Goal: Information Seeking & Learning: Understand process/instructions

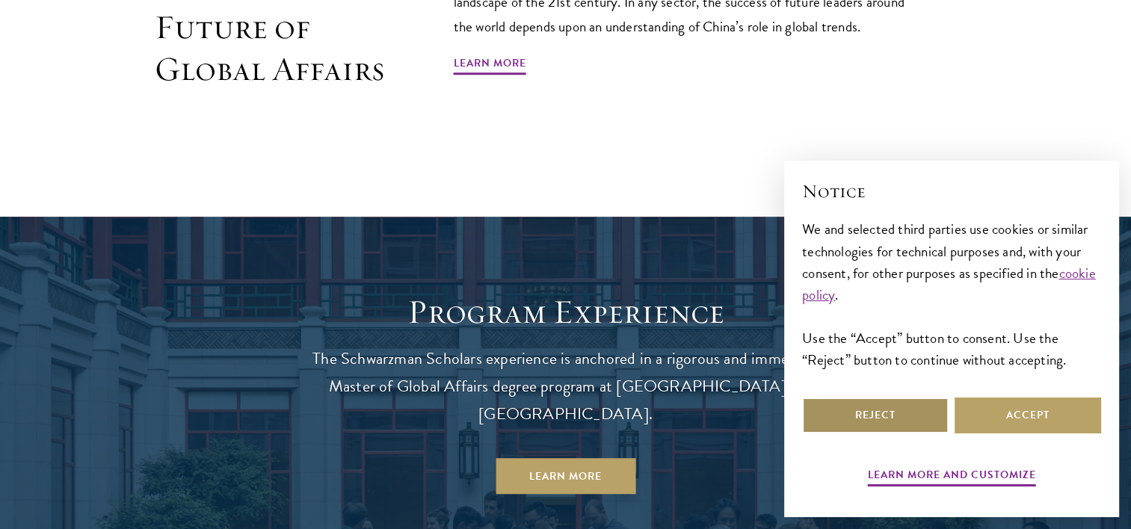
click at [874, 413] on button "Reject" at bounding box center [875, 416] width 146 height 36
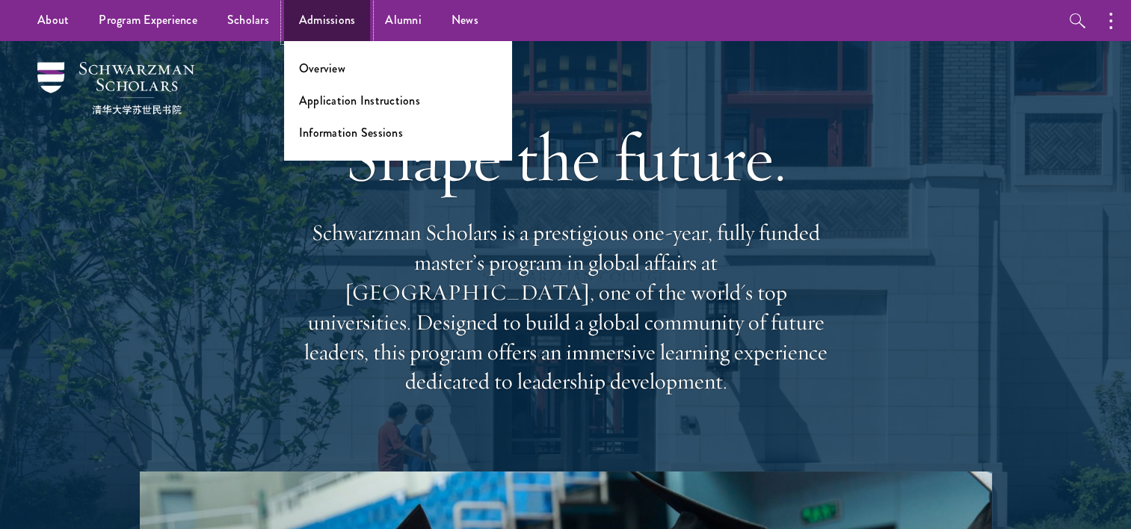
click at [321, 19] on link "Admissions" at bounding box center [327, 20] width 87 height 41
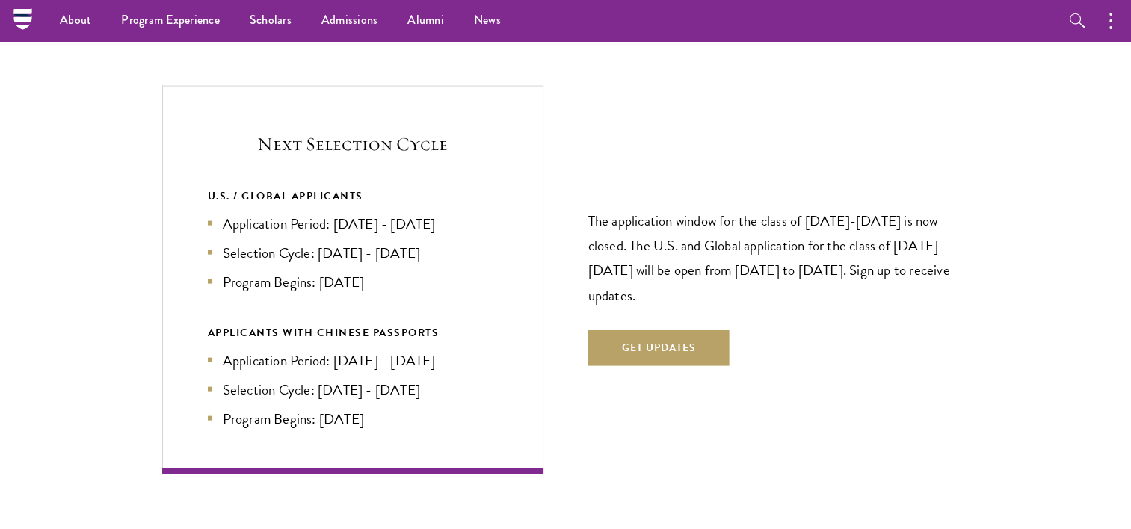
scroll to position [3151, 0]
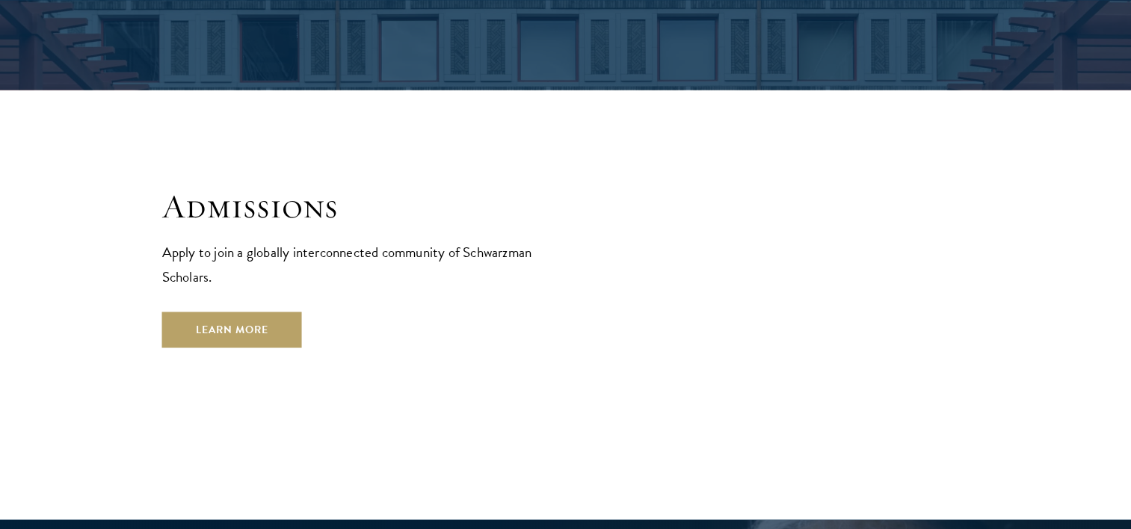
scroll to position [2406, 0]
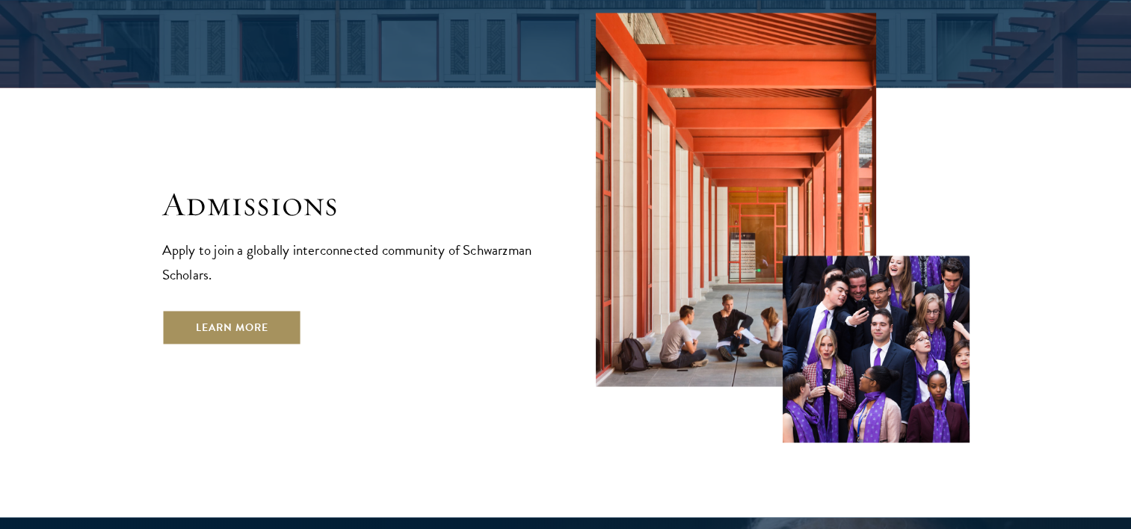
click at [245, 309] on link "Learn More" at bounding box center [232, 327] width 140 height 36
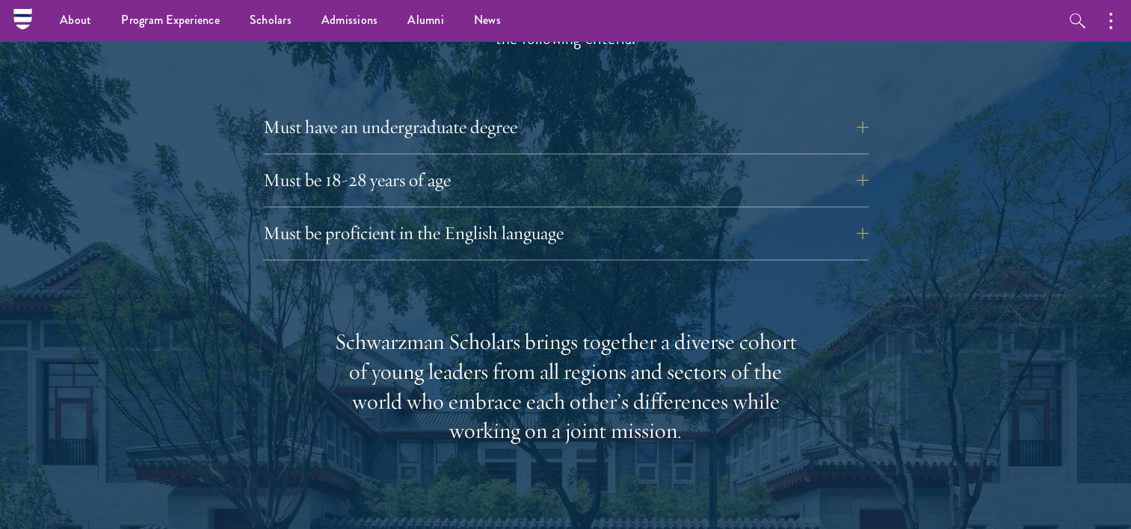
scroll to position [2113, 0]
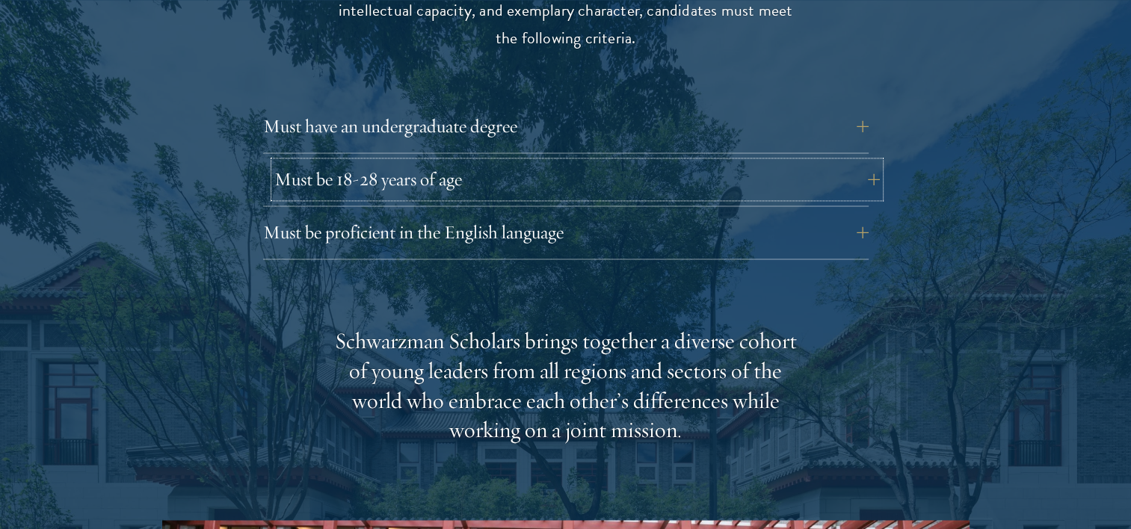
click at [451, 161] on button "Must be 18-28 years of age" at bounding box center [576, 179] width 605 height 36
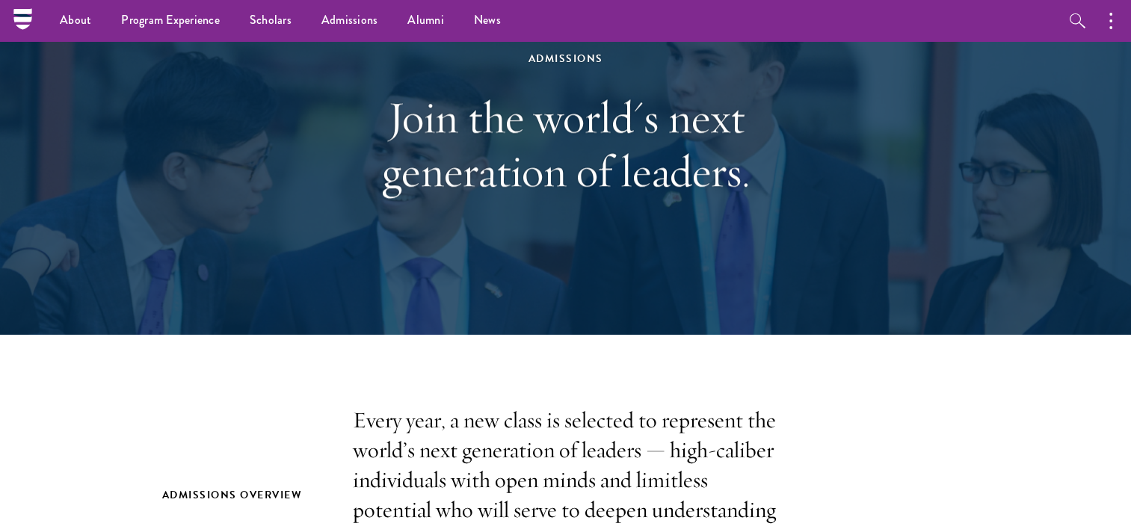
scroll to position [0, 0]
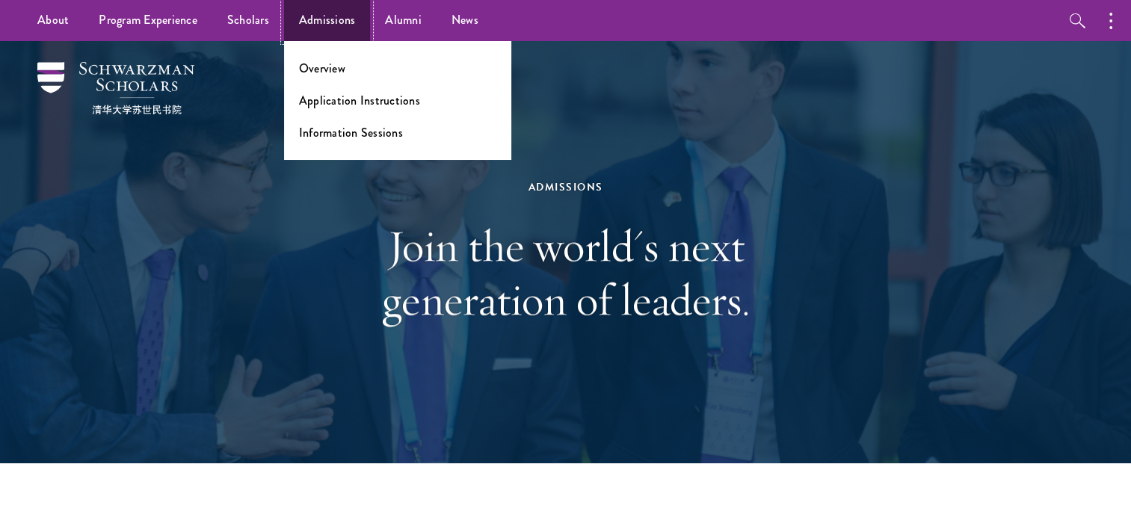
click at [327, 21] on link "Admissions" at bounding box center [327, 20] width 87 height 41
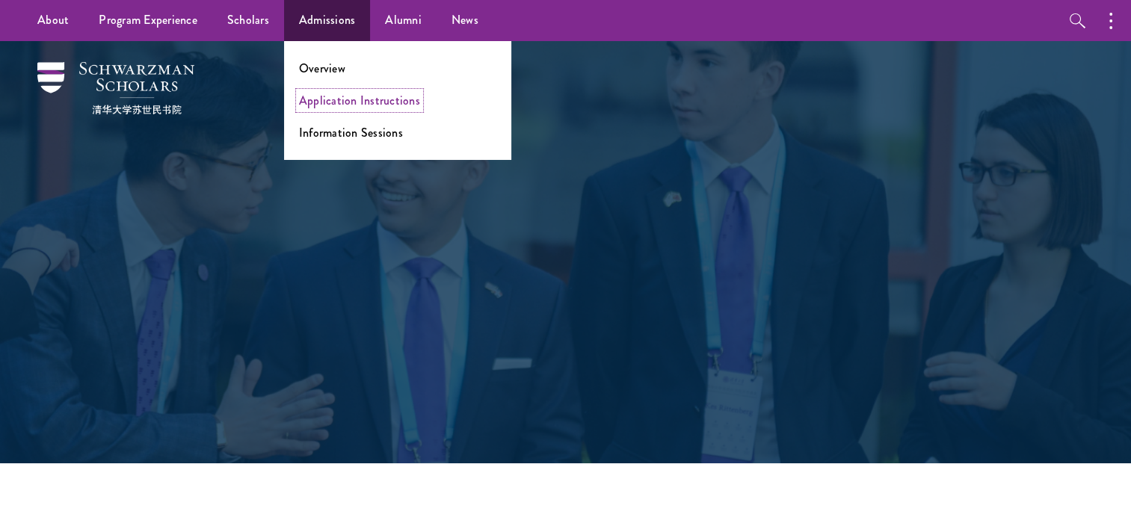
click at [374, 101] on link "Application Instructions" at bounding box center [359, 100] width 121 height 17
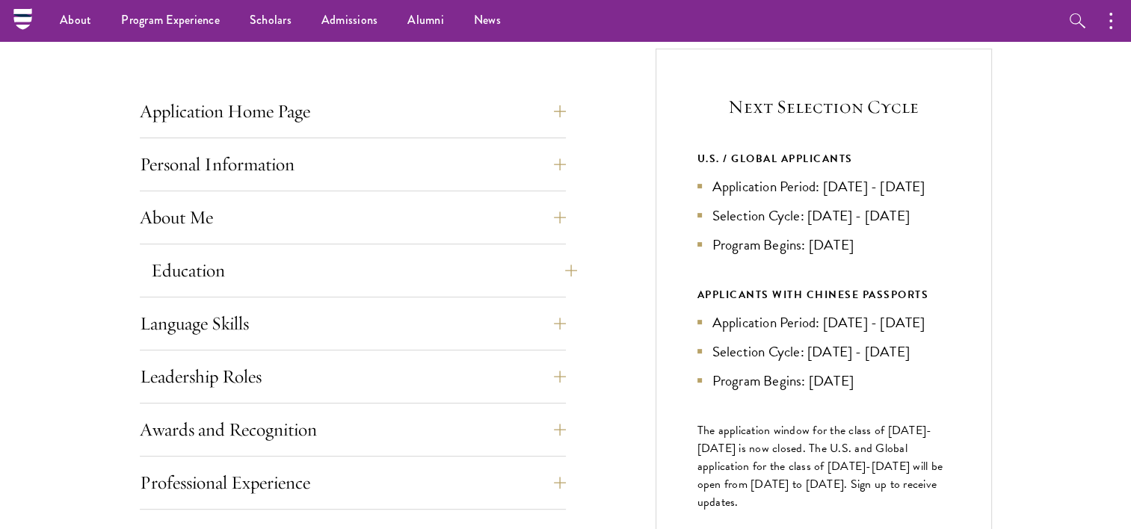
scroll to position [541, 0]
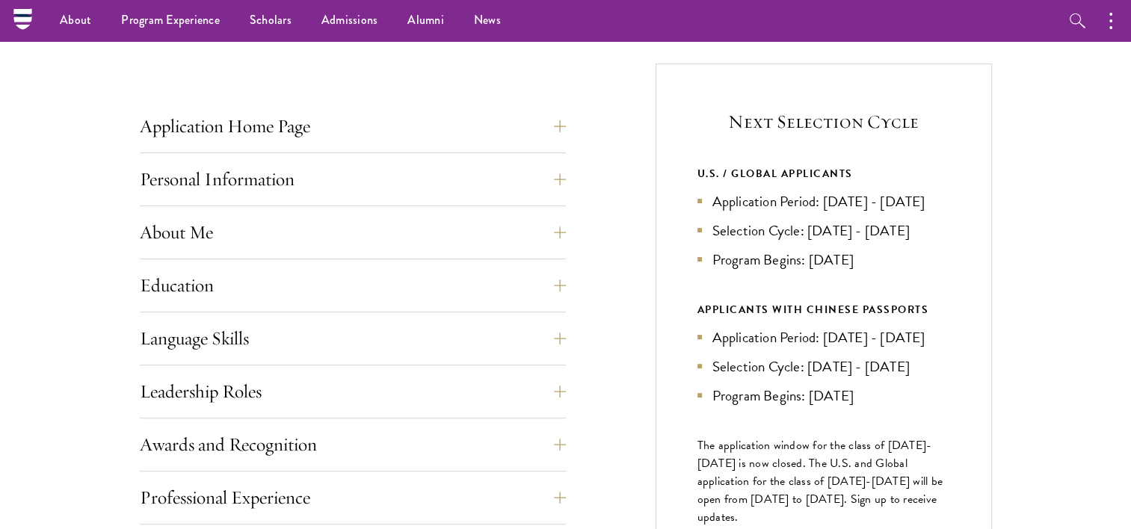
click at [353, 144] on div "Application Home Page The online application form must be completed in English.…" at bounding box center [353, 130] width 426 height 45
click at [336, 132] on button "Application Home Page" at bounding box center [364, 126] width 426 height 36
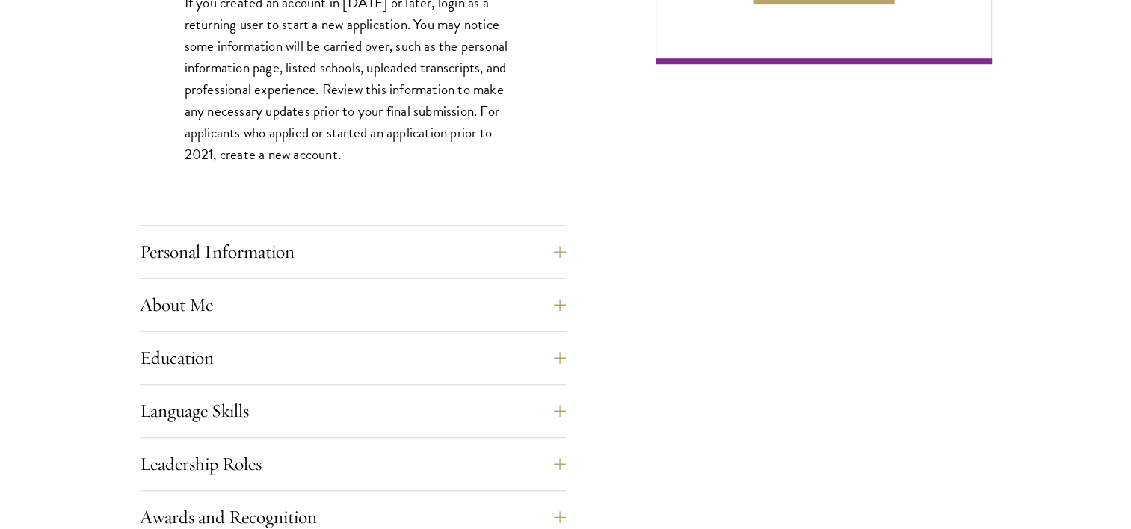
scroll to position [1139, 0]
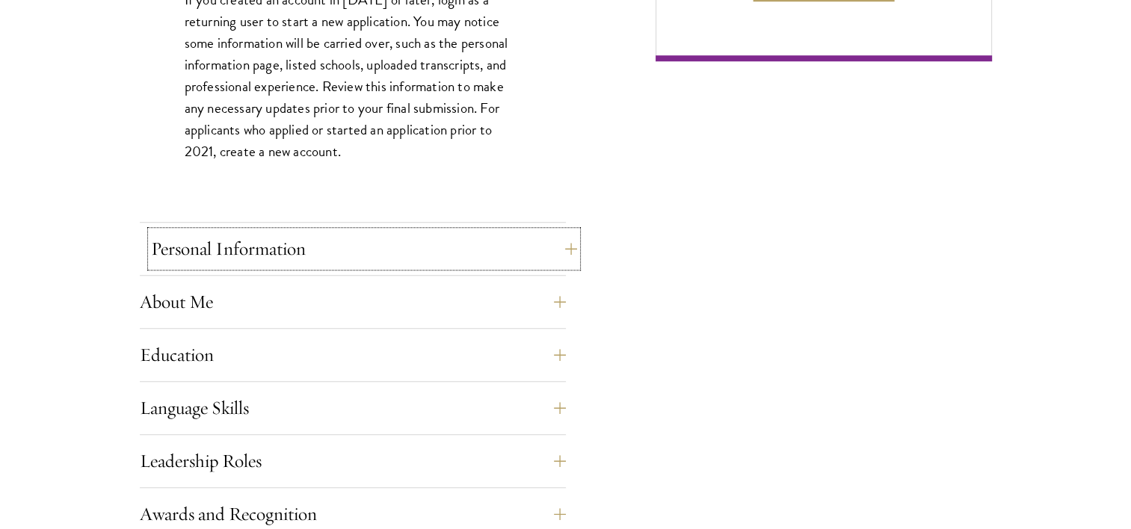
click at [226, 259] on button "Personal Information" at bounding box center [364, 249] width 426 height 36
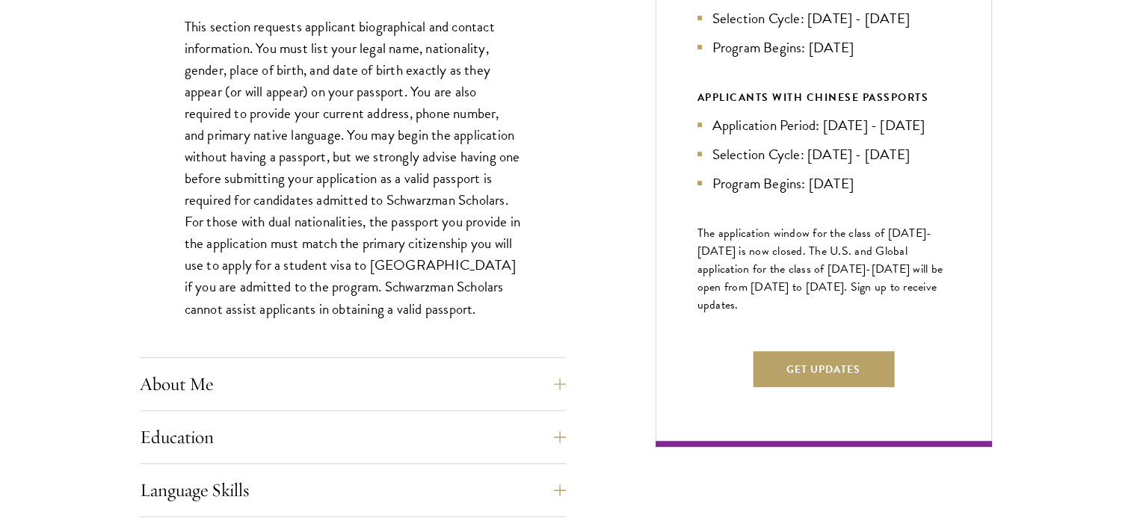
scroll to position [762, 0]
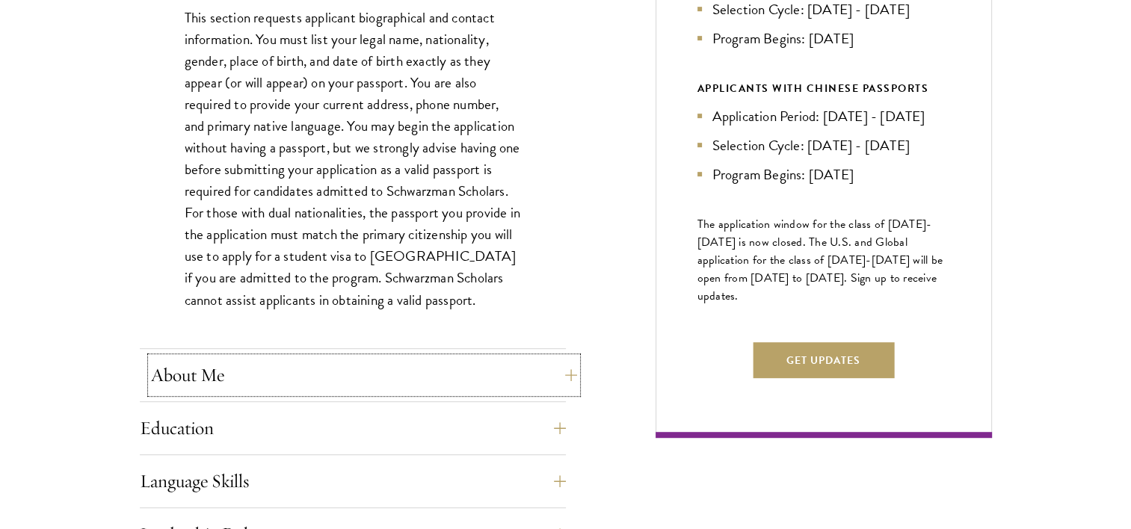
click at [357, 374] on button "About Me" at bounding box center [364, 375] width 426 height 36
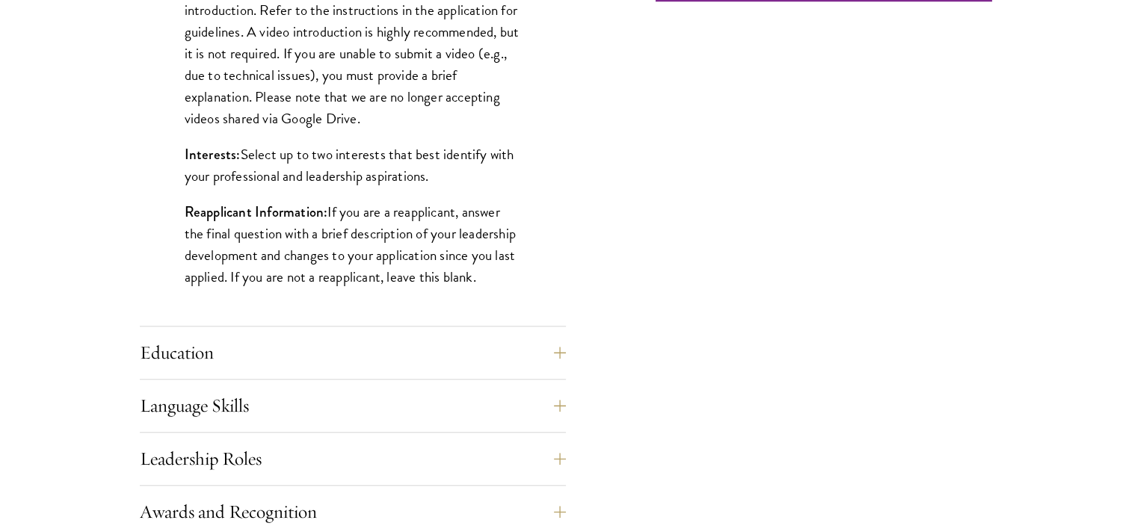
scroll to position [1201, 0]
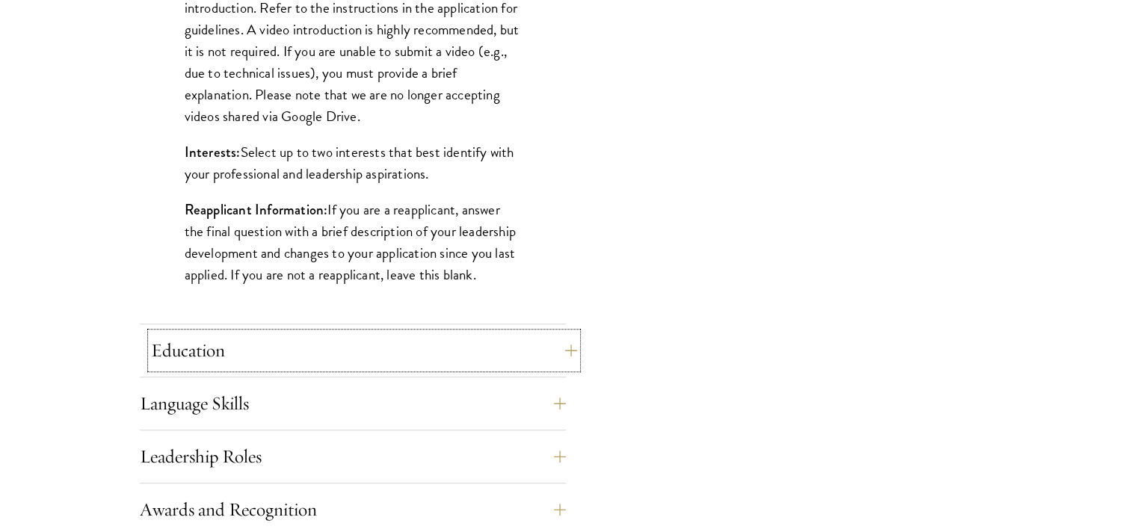
click at [394, 347] on button "Education" at bounding box center [364, 351] width 426 height 36
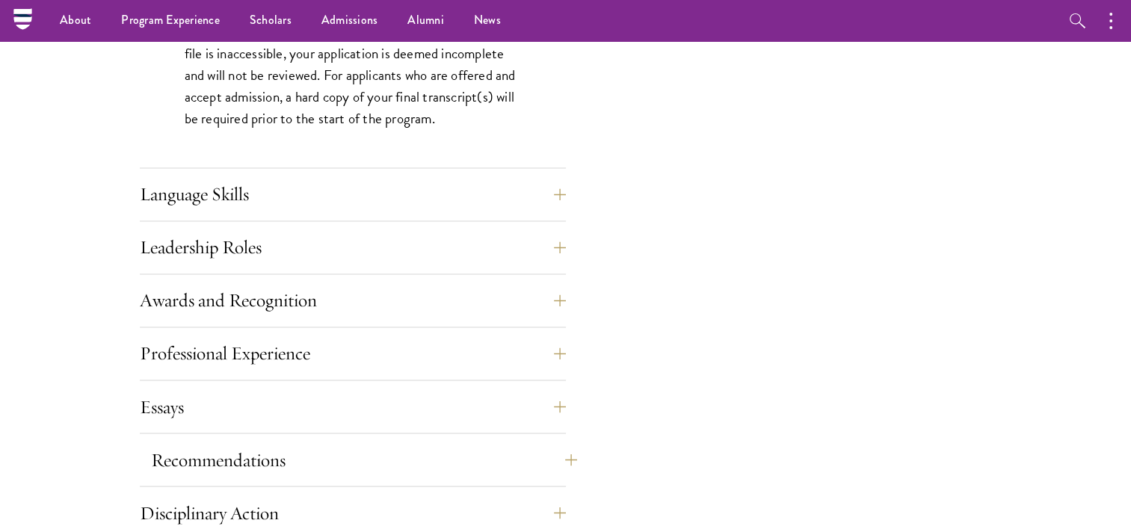
scroll to position [2444, 0]
click at [275, 297] on button "Awards and Recognition" at bounding box center [364, 302] width 426 height 36
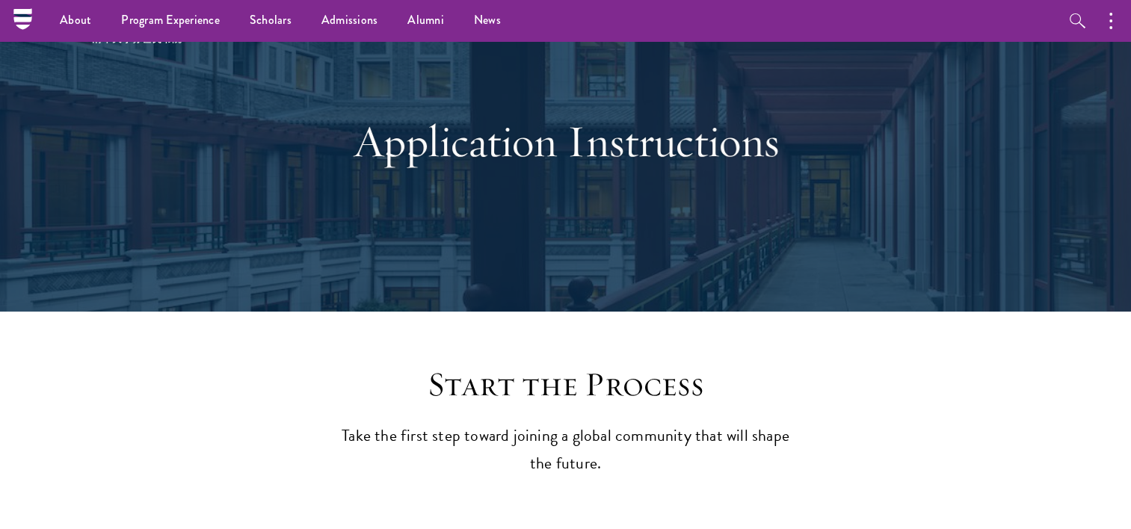
scroll to position [0, 0]
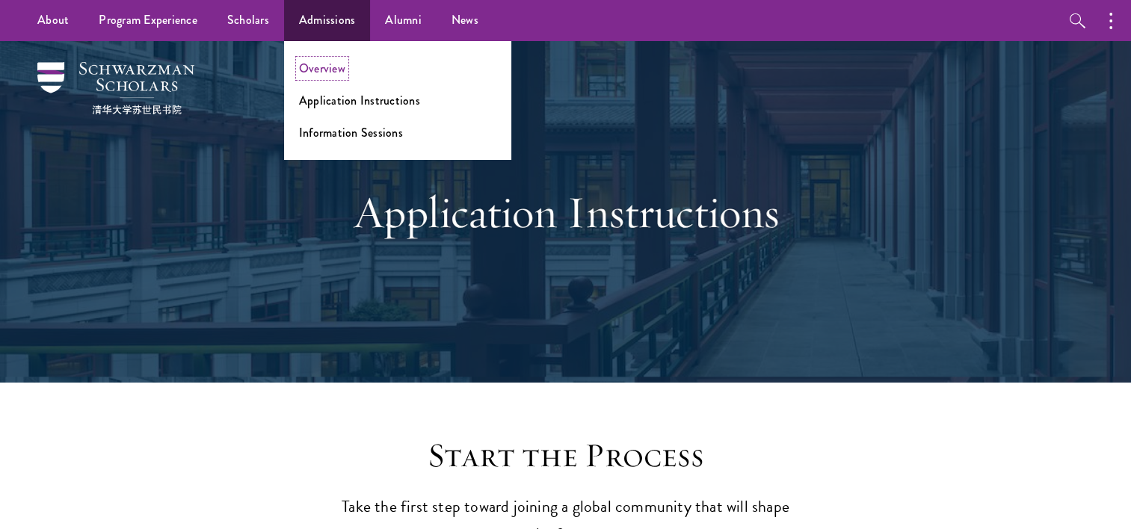
click at [327, 72] on link "Overview" at bounding box center [322, 68] width 46 height 17
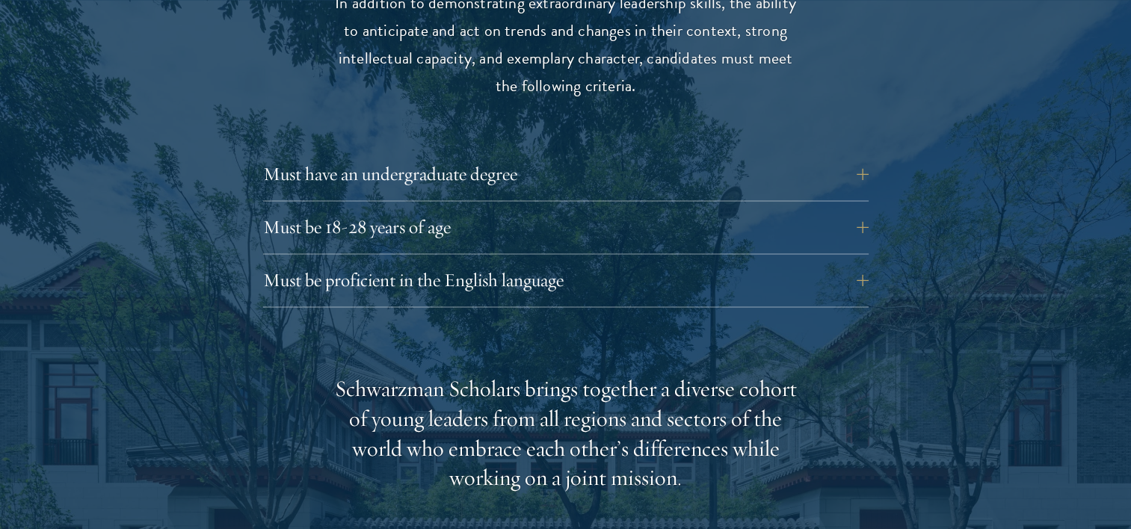
scroll to position [2158, 0]
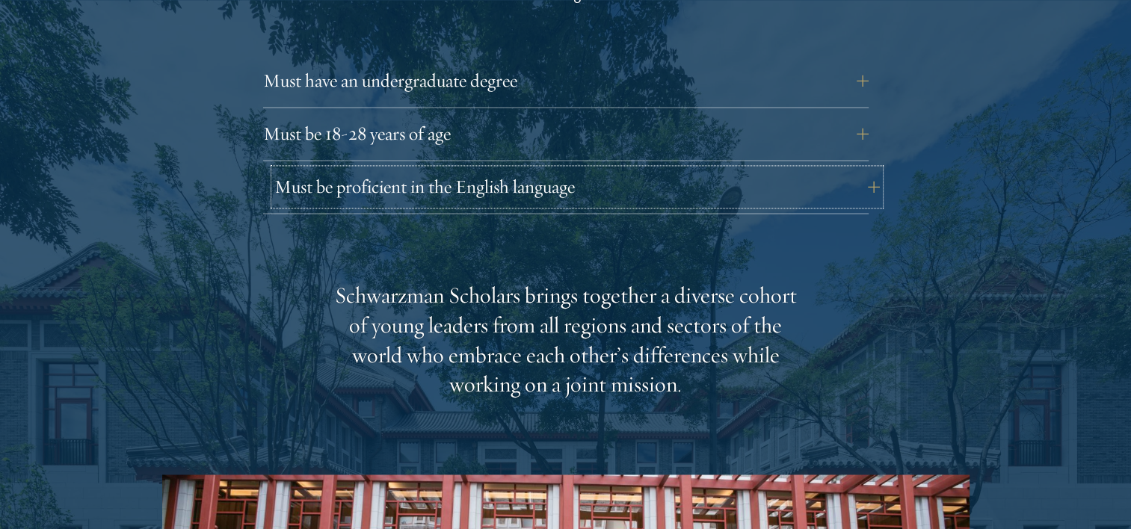
click at [458, 169] on button "Must be proficient in the English language" at bounding box center [576, 187] width 605 height 36
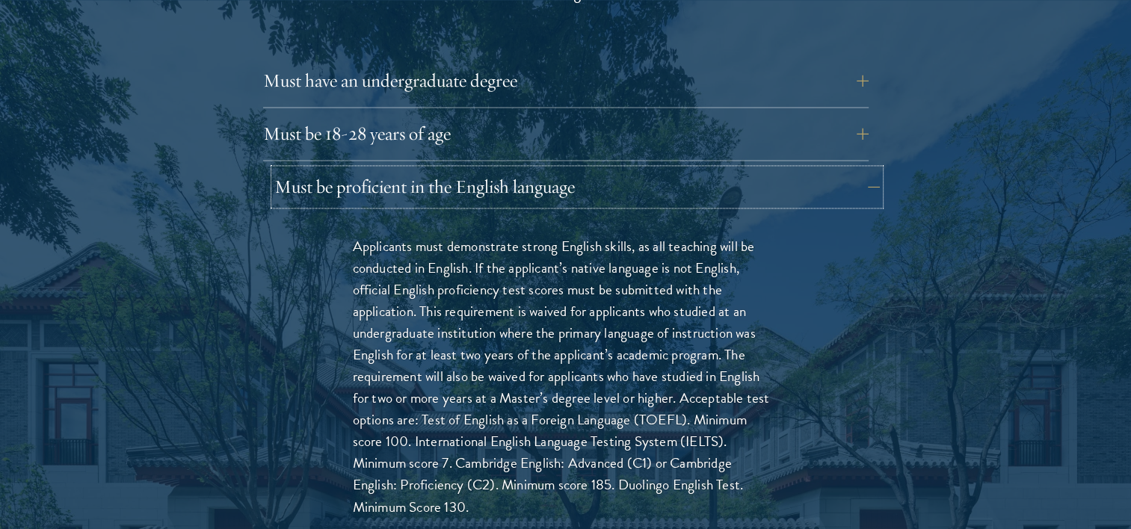
click at [523, 169] on button "Must be proficient in the English language" at bounding box center [576, 187] width 605 height 36
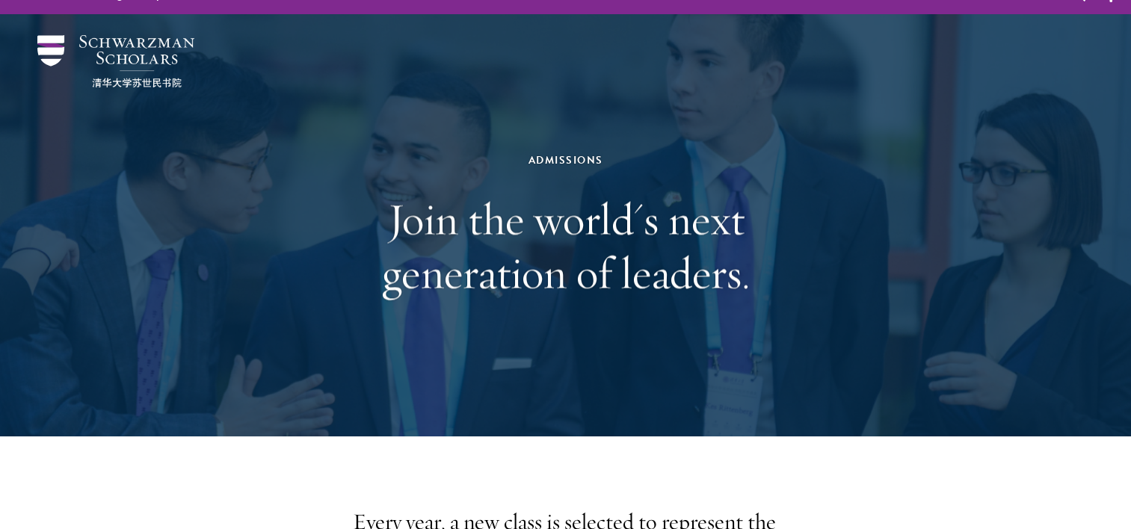
scroll to position [0, 0]
